Goal: Navigation & Orientation: Find specific page/section

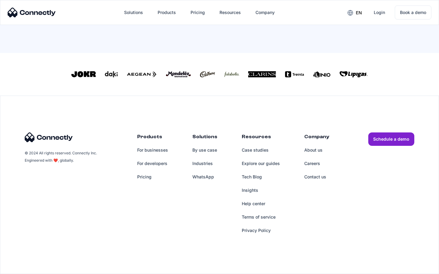
scroll to position [267, 0]
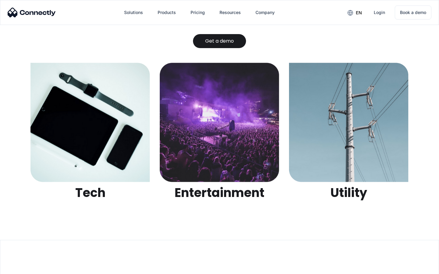
scroll to position [1922, 0]
